Goal: Obtain resource: Download file/media

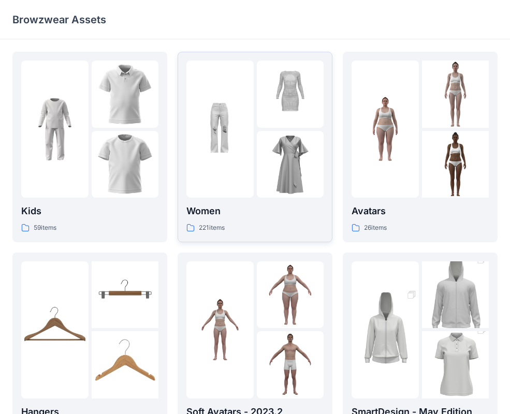
click at [217, 212] on p "Women" at bounding box center [254, 211] width 137 height 14
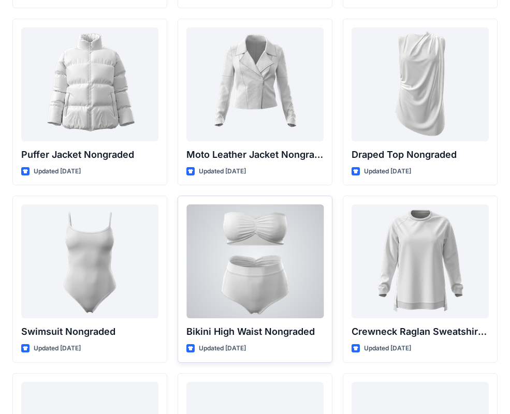
scroll to position [9960, 0]
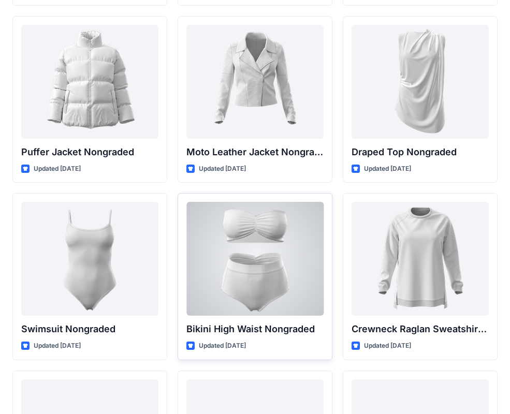
click at [279, 305] on div at bounding box center [254, 259] width 137 height 114
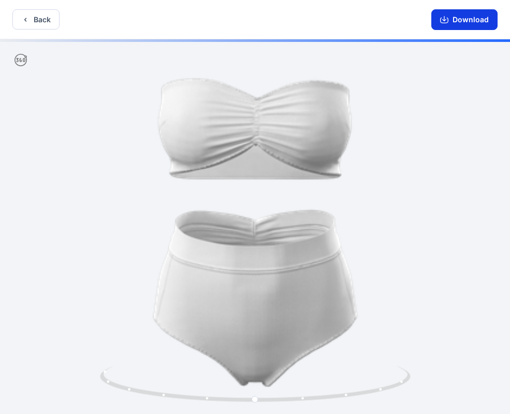
click at [451, 21] on button "Download" at bounding box center [464, 19] width 66 height 21
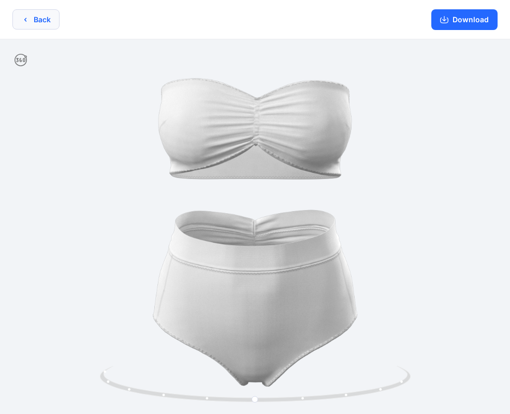
click at [30, 19] on button "Back" at bounding box center [35, 19] width 47 height 20
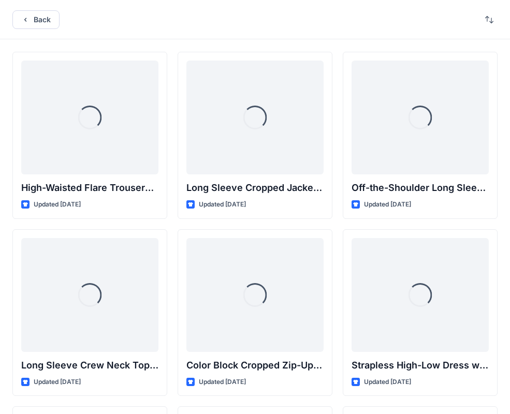
scroll to position [9960, 0]
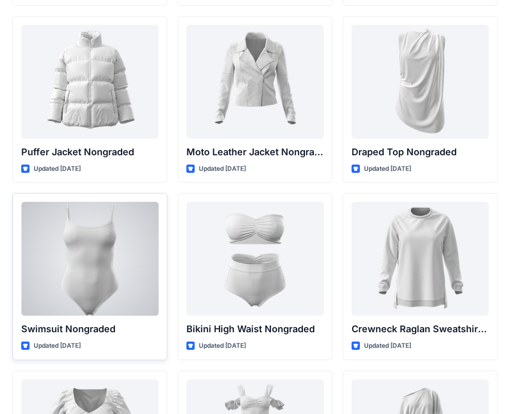
click at [110, 291] on div at bounding box center [89, 259] width 137 height 114
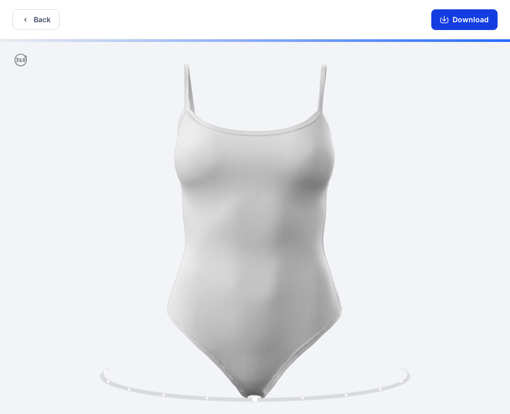
click at [450, 20] on button "Download" at bounding box center [464, 19] width 66 height 21
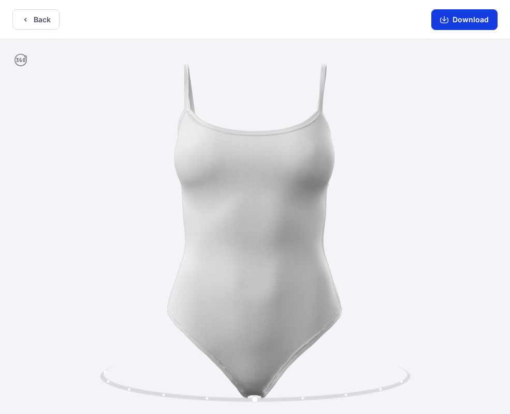
click at [448, 21] on icon "button" at bounding box center [444, 20] width 8 height 8
click at [39, 20] on button "Back" at bounding box center [35, 19] width 47 height 20
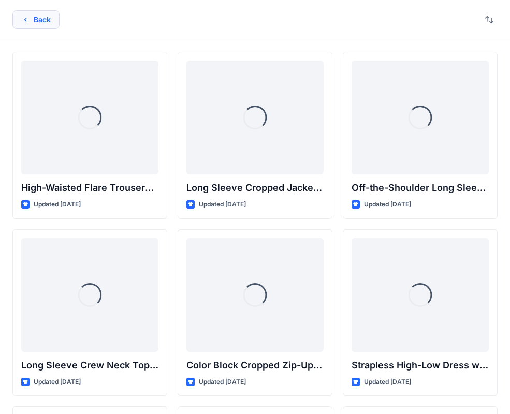
click at [41, 17] on button "Back" at bounding box center [35, 19] width 47 height 19
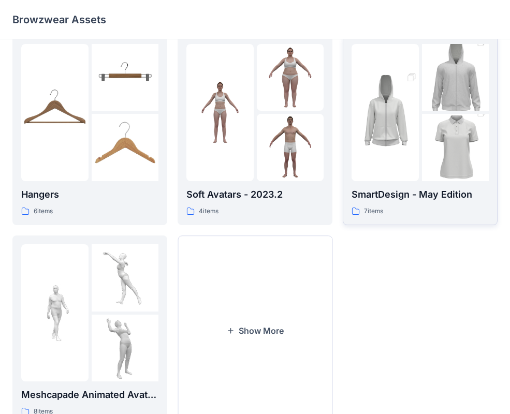
scroll to position [258, 0]
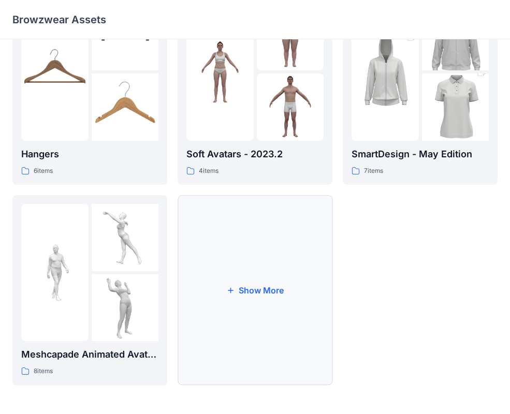
click at [273, 286] on button "Show More" at bounding box center [254, 290] width 155 height 190
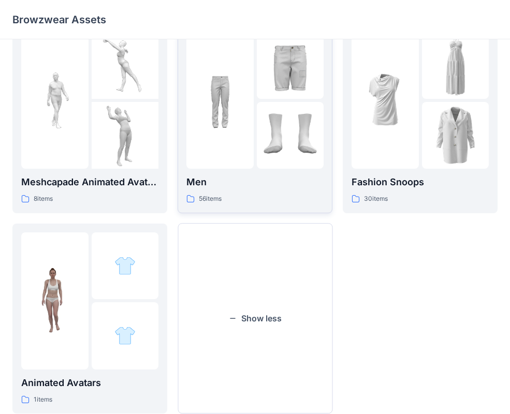
scroll to position [439, 0]
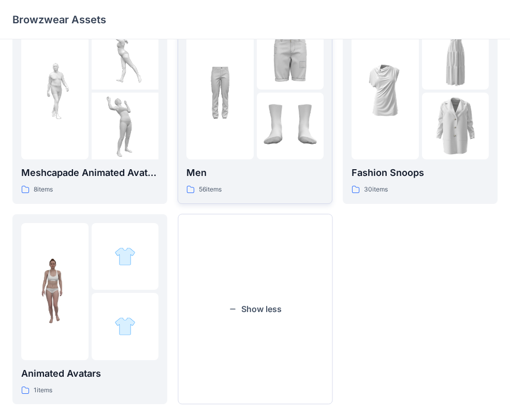
click at [237, 111] on img at bounding box center [219, 90] width 67 height 67
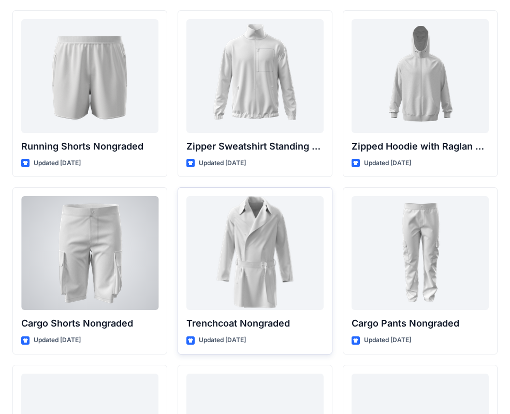
scroll to position [1304, 0]
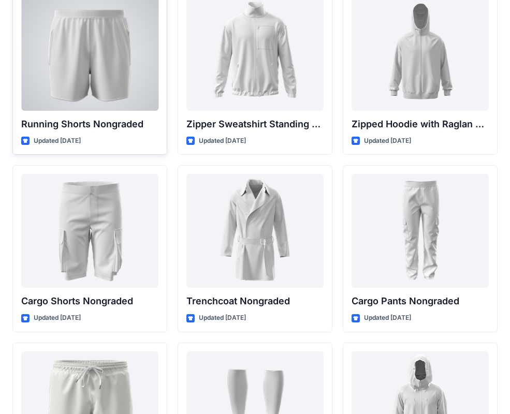
click at [115, 59] on div at bounding box center [89, 54] width 137 height 114
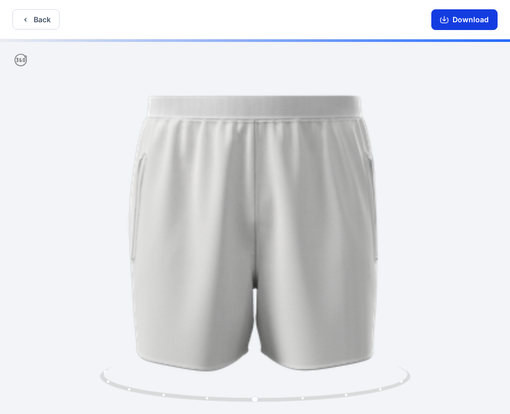
click at [448, 21] on icon "button" at bounding box center [444, 20] width 8 height 8
click at [49, 21] on button "Back" at bounding box center [35, 19] width 47 height 20
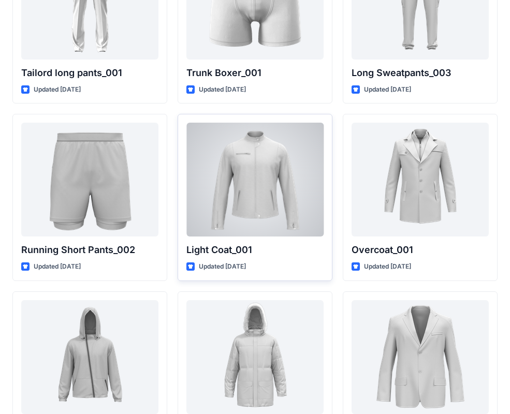
scroll to position [2591, 0]
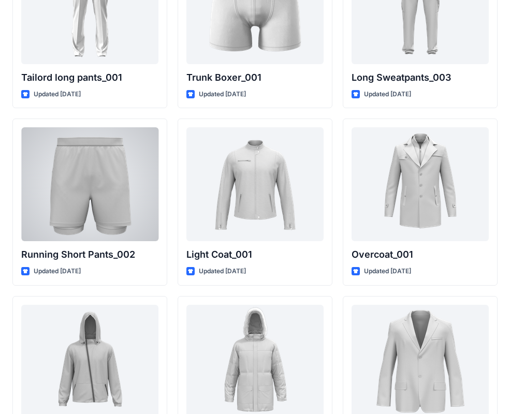
click at [123, 175] on div at bounding box center [89, 184] width 137 height 114
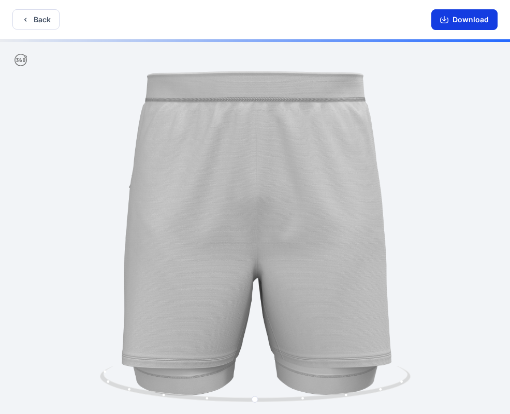
click at [445, 20] on icon "button" at bounding box center [444, 18] width 4 height 5
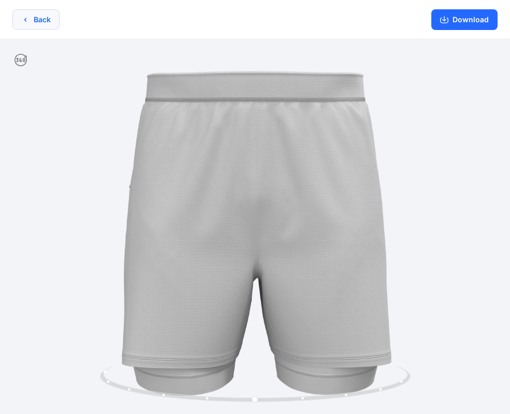
click at [39, 15] on button "Back" at bounding box center [35, 19] width 47 height 20
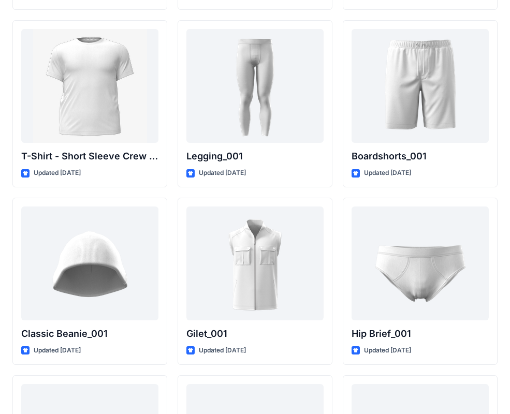
scroll to position [1803, 0]
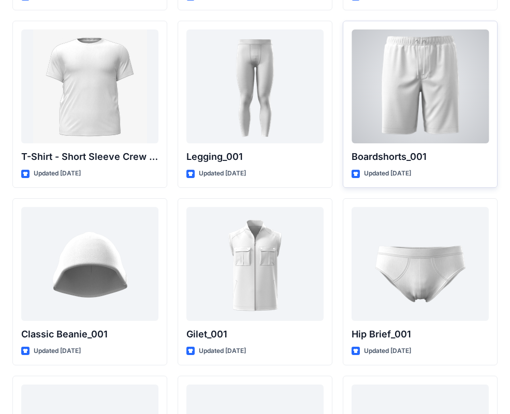
click at [407, 81] on div at bounding box center [419, 86] width 137 height 114
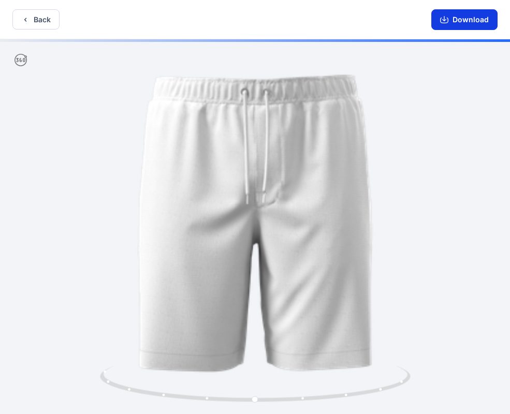
click at [472, 22] on button "Download" at bounding box center [464, 19] width 66 height 21
